Goal: Task Accomplishment & Management: Manage account settings

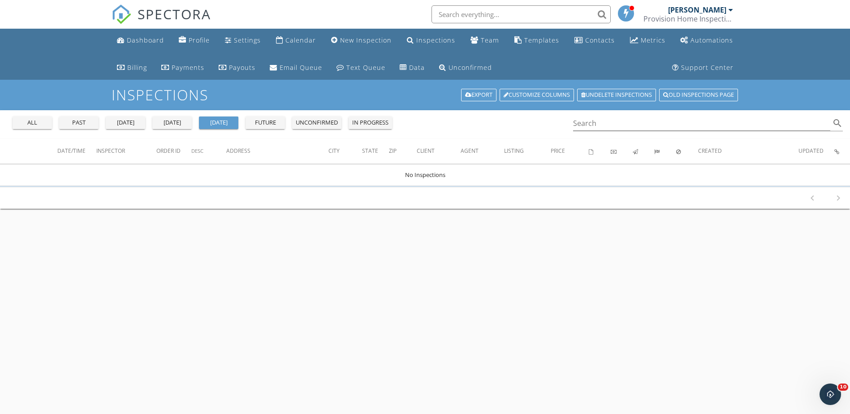
click at [175, 121] on div "[DATE]" at bounding box center [172, 122] width 32 height 9
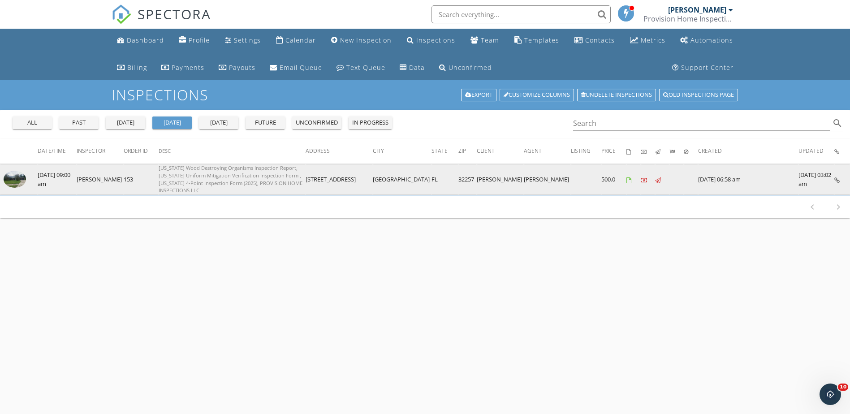
click at [20, 176] on img at bounding box center [15, 179] width 22 height 17
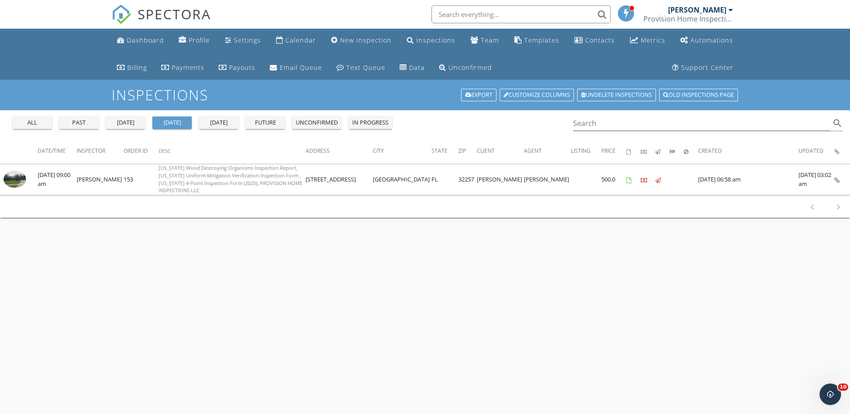
click at [459, 12] on input "text" at bounding box center [521, 14] width 179 height 18
type input "liana"
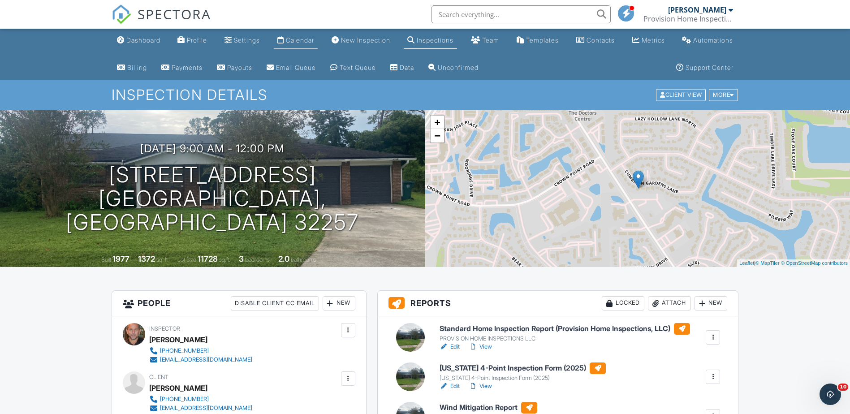
click at [308, 41] on div "Calendar" at bounding box center [300, 40] width 28 height 8
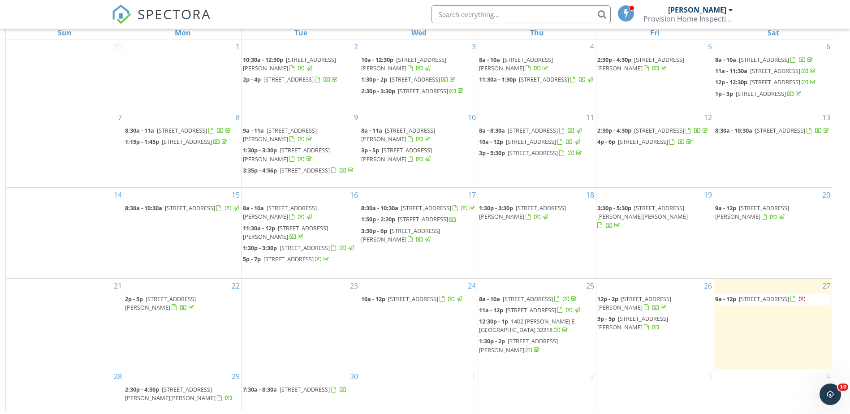
scroll to position [147, 0]
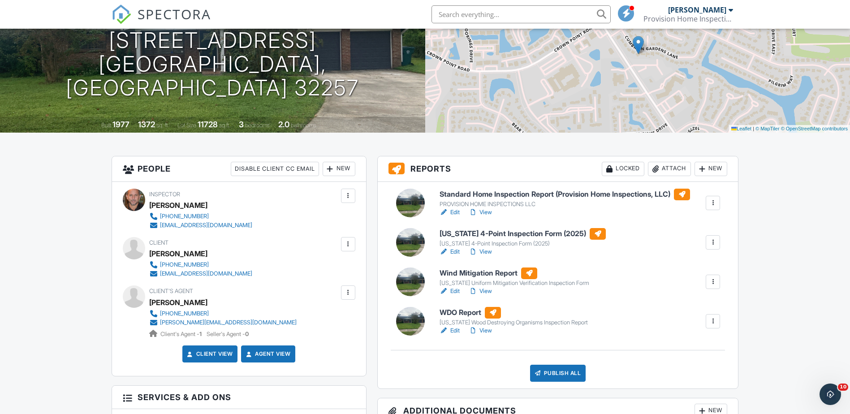
click at [456, 331] on link "Edit" at bounding box center [450, 330] width 20 height 9
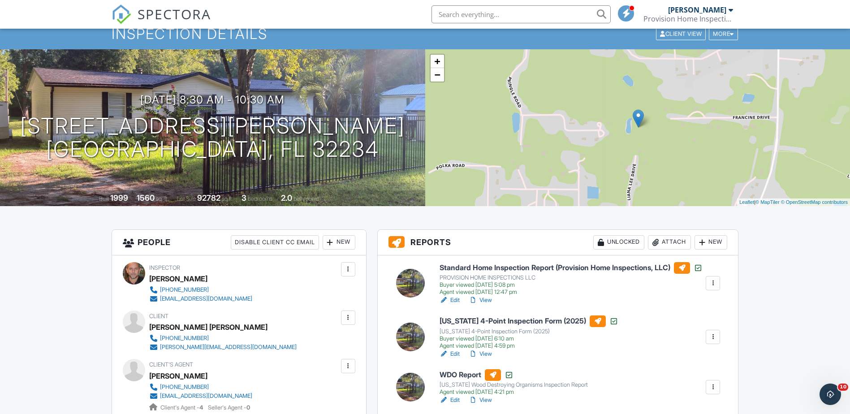
scroll to position [45, 0]
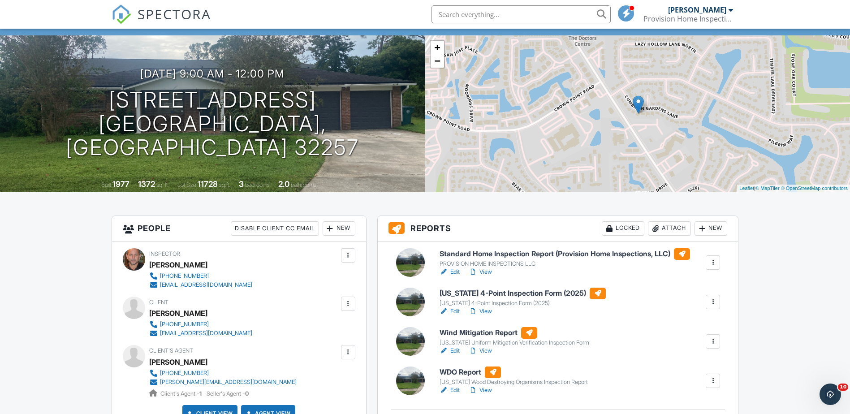
scroll to position [90, 0]
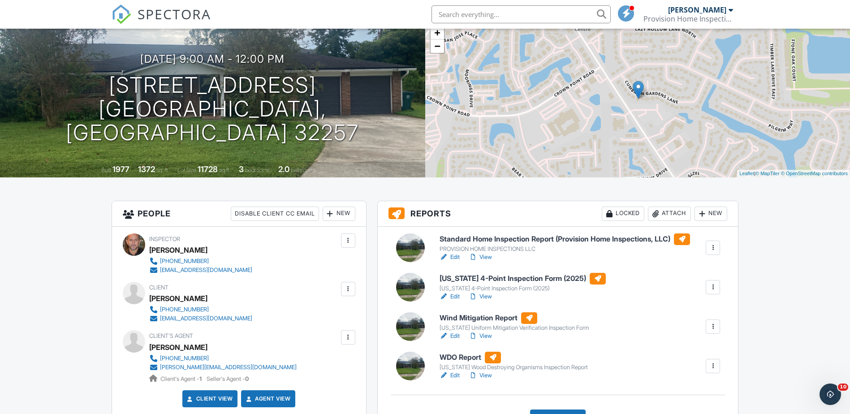
click at [453, 335] on link "Edit" at bounding box center [450, 336] width 20 height 9
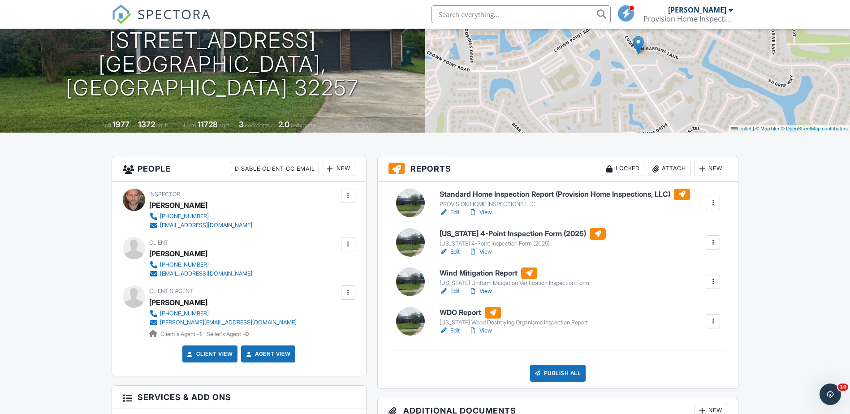
click at [458, 253] on link "Edit" at bounding box center [450, 251] width 20 height 9
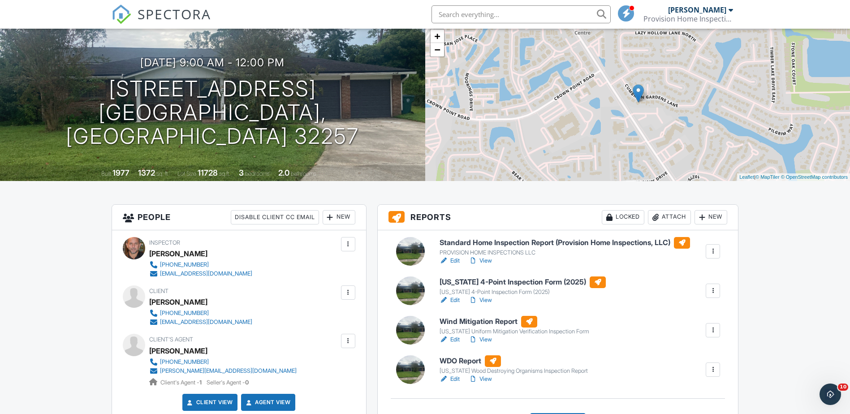
scroll to position [90, 0]
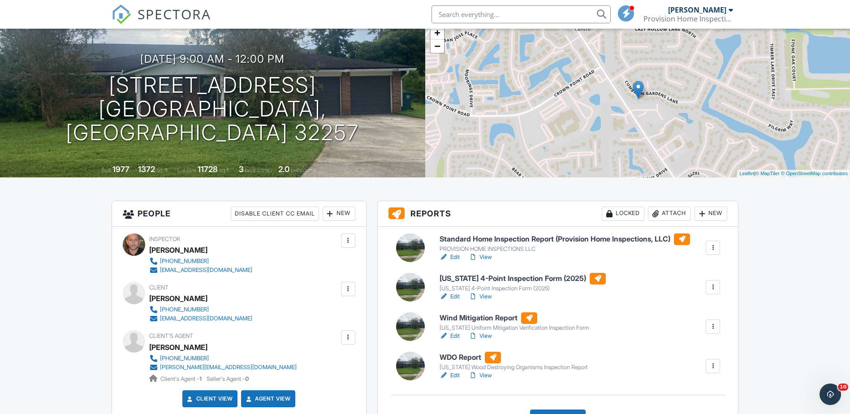
click at [458, 257] on link "Edit" at bounding box center [450, 257] width 20 height 9
